Goal: Information Seeking & Learning: Find specific fact

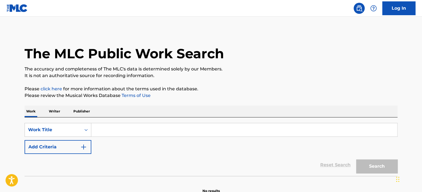
click at [109, 130] on input "Search Form" at bounding box center [244, 129] width 306 height 13
paste input "Sadness"
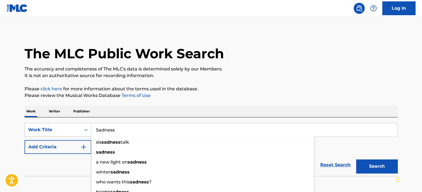
type input "Sadness"
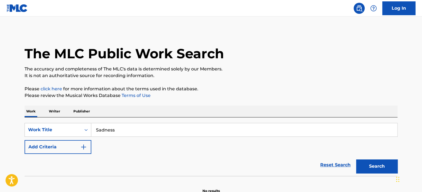
click at [80, 151] on button "Add Criteria" at bounding box center [58, 147] width 67 height 14
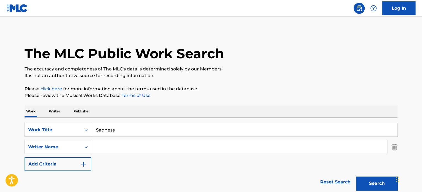
click at [207, 148] on input "Search Form" at bounding box center [239, 146] width 296 height 13
click at [116, 147] on input "Search Form" at bounding box center [239, 146] width 296 height 13
paste input "[PERSON_NAME]"
type input "[PERSON_NAME]"
click at [377, 181] on button "Search" at bounding box center [376, 183] width 41 height 14
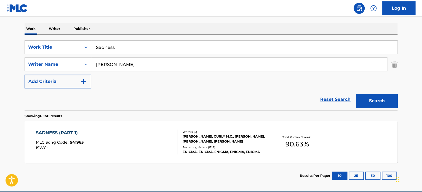
scroll to position [108, 0]
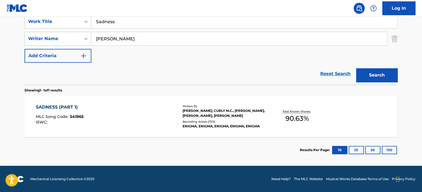
click at [148, 113] on div "SADNESS (PART 1) MLC Song Code : S41965 ISWC :" at bounding box center [107, 116] width 142 height 25
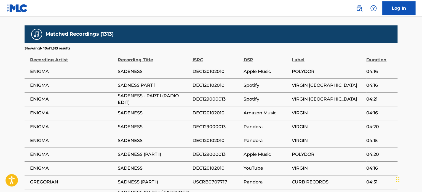
scroll to position [831, 0]
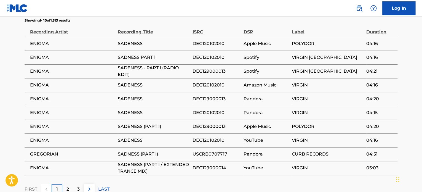
click at [70, 184] on div "2" at bounding box center [67, 189] width 11 height 11
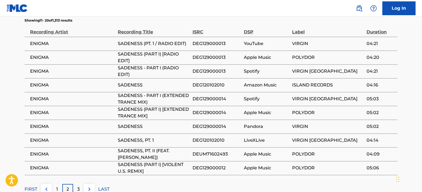
click at [77, 186] on p "3" at bounding box center [78, 189] width 2 height 7
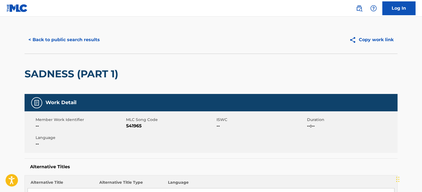
scroll to position [3, 0]
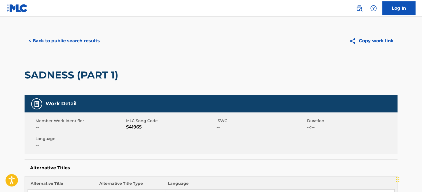
click at [385, 42] on button "Copy work link" at bounding box center [372, 41] width 52 height 14
